Goal: Check status: Check status

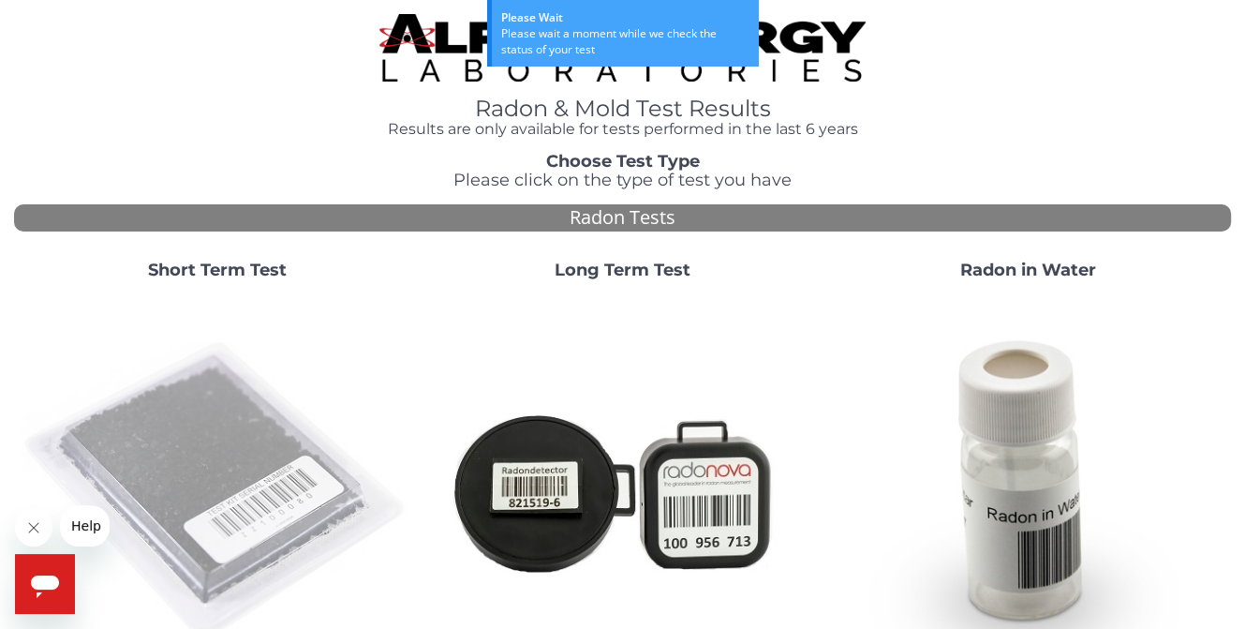
click at [216, 419] on img at bounding box center [217, 490] width 391 height 391
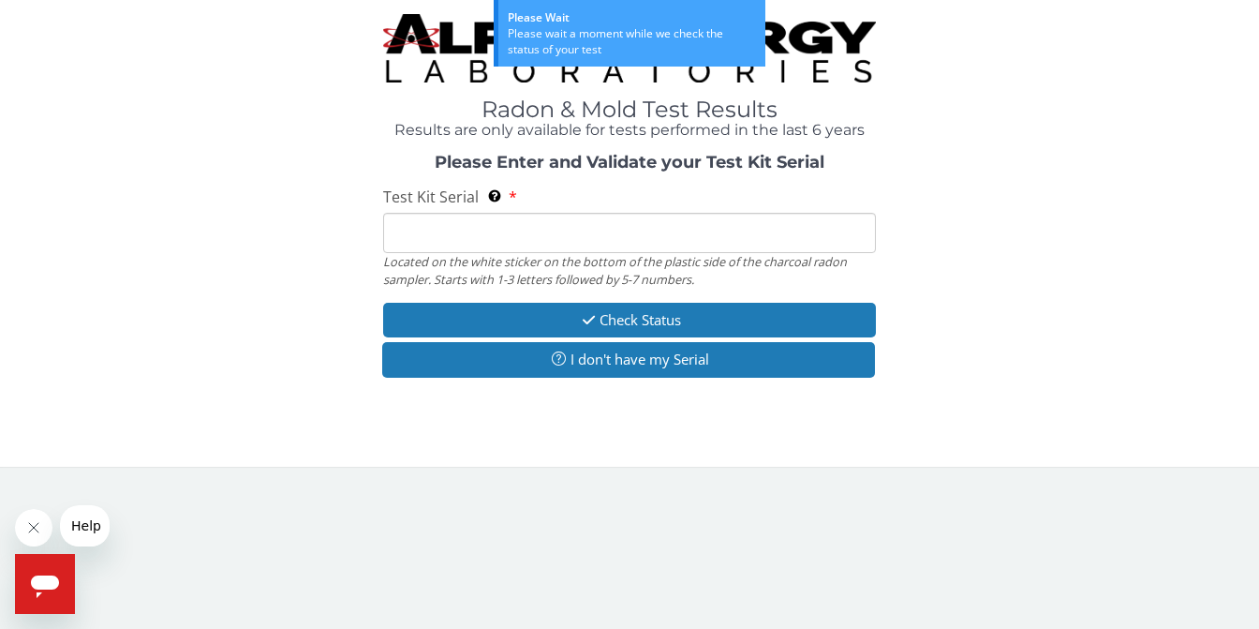
click at [527, 235] on input "Test Kit Serial Located on the white sticker on the bottom of the plastic side …" at bounding box center [629, 233] width 493 height 40
paste input "FE460343"
type input "FE460343"
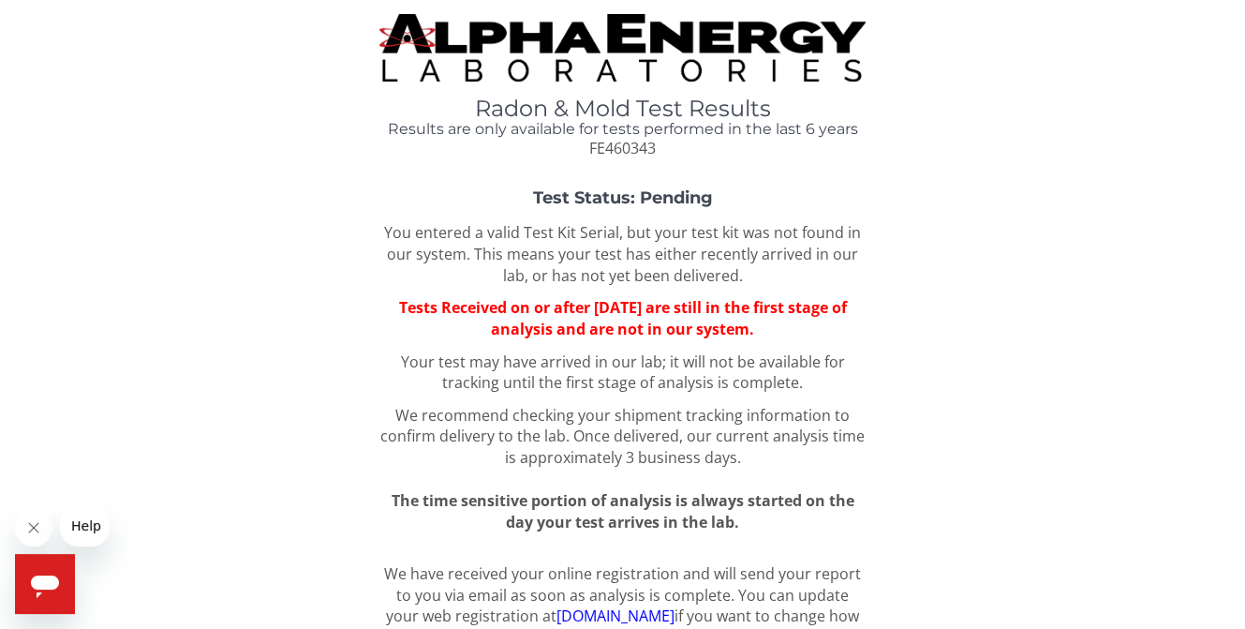
click at [543, 334] on span "Tests Received on or after [DATE] are still in the first stage of analysis and …" at bounding box center [622, 318] width 448 height 42
